Goal: Task Accomplishment & Management: Use online tool/utility

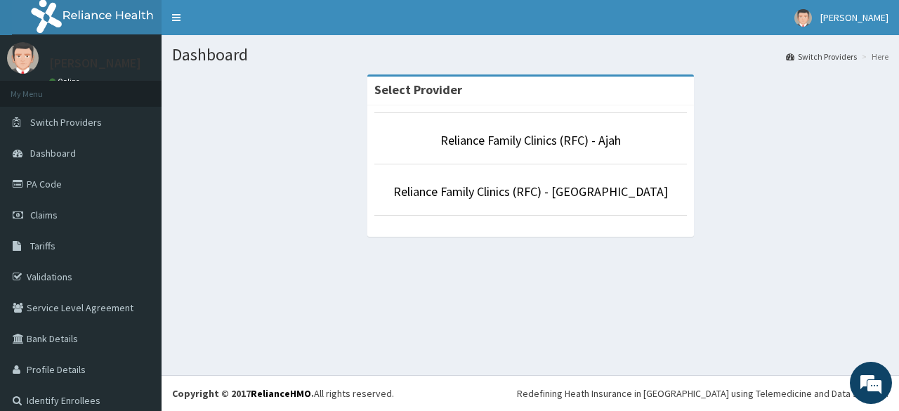
click at [457, 200] on li "Reliance Family Clinics (RFC) - Lekki" at bounding box center [530, 190] width 313 height 52
click at [445, 193] on link "Reliance Family Clinics (RFC) - Lekki" at bounding box center [530, 191] width 275 height 16
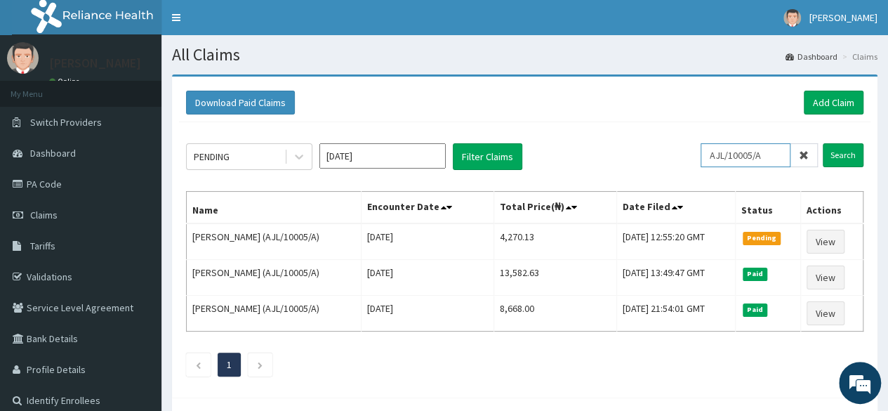
click at [735, 159] on input "AJL/10005/A" at bounding box center [746, 155] width 90 height 24
paste input "BNO/10002"
type input "BNO/10002/A"
click at [823, 143] on input "Search" at bounding box center [843, 155] width 41 height 24
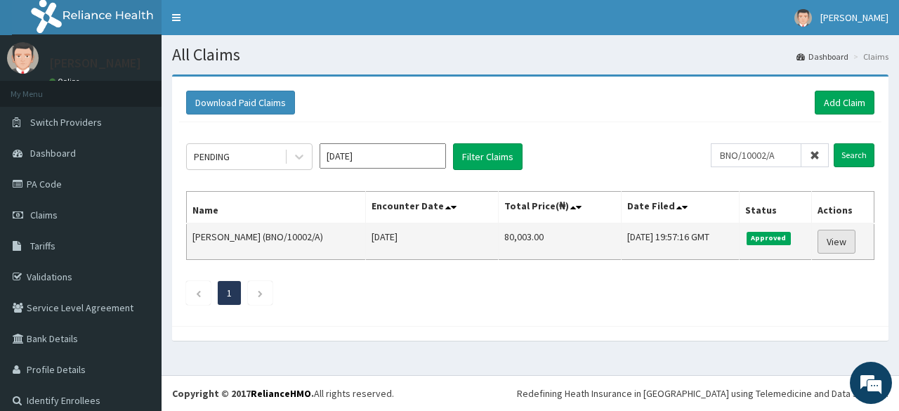
click at [823, 241] on link "View" at bounding box center [837, 242] width 38 height 24
